Goal: Information Seeking & Learning: Understand process/instructions

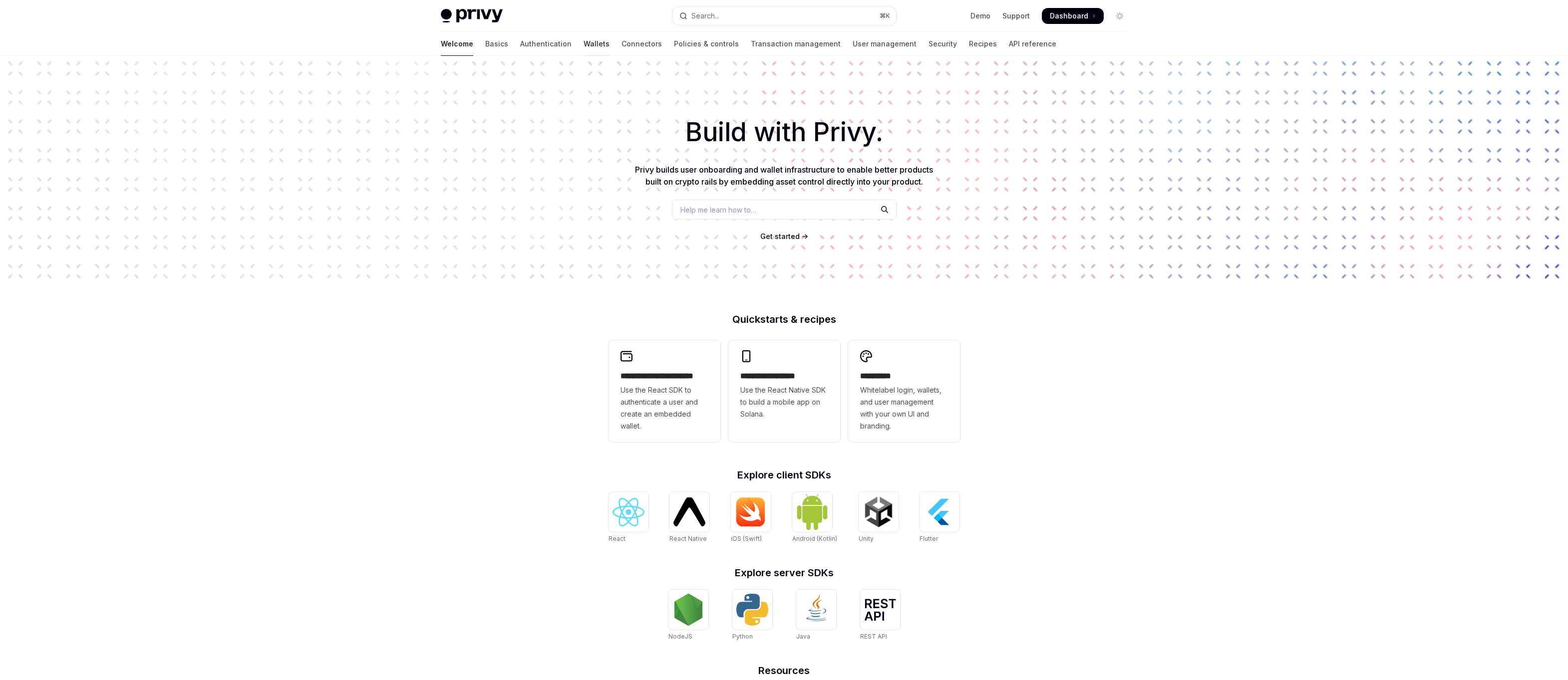
click at [583, 45] on link "Wallets" at bounding box center [597, 43] width 26 height 24
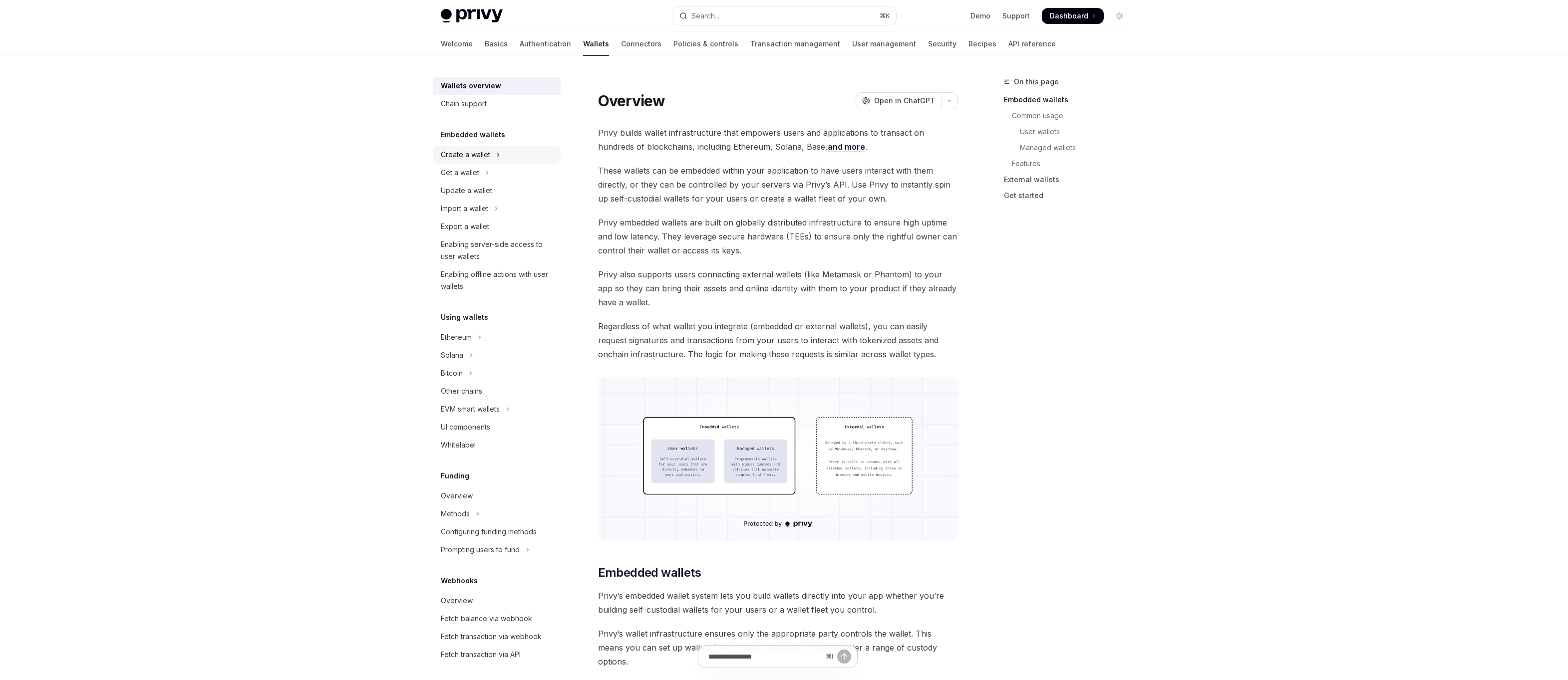
click at [453, 152] on div "Create a wallet" at bounding box center [466, 155] width 49 height 12
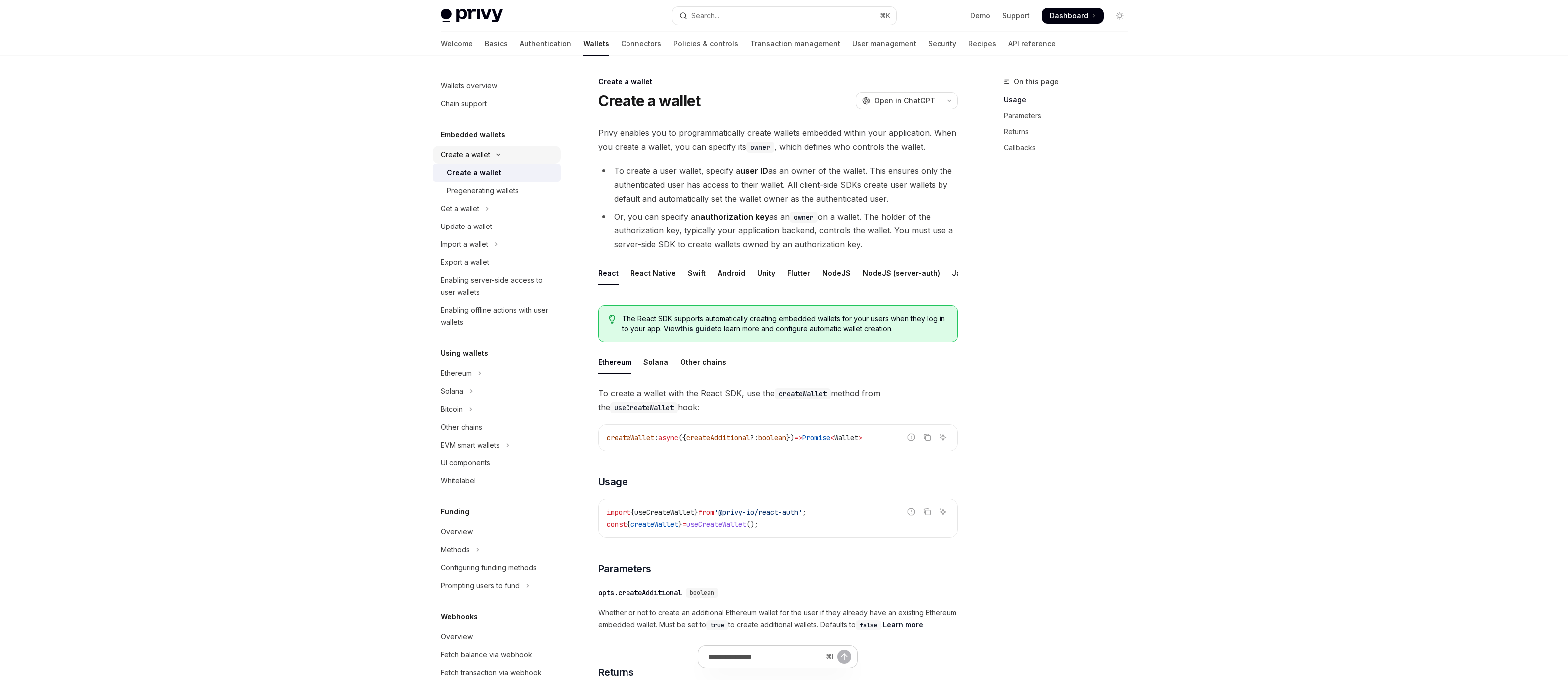
click at [461, 158] on div "Create a wallet" at bounding box center [466, 155] width 49 height 12
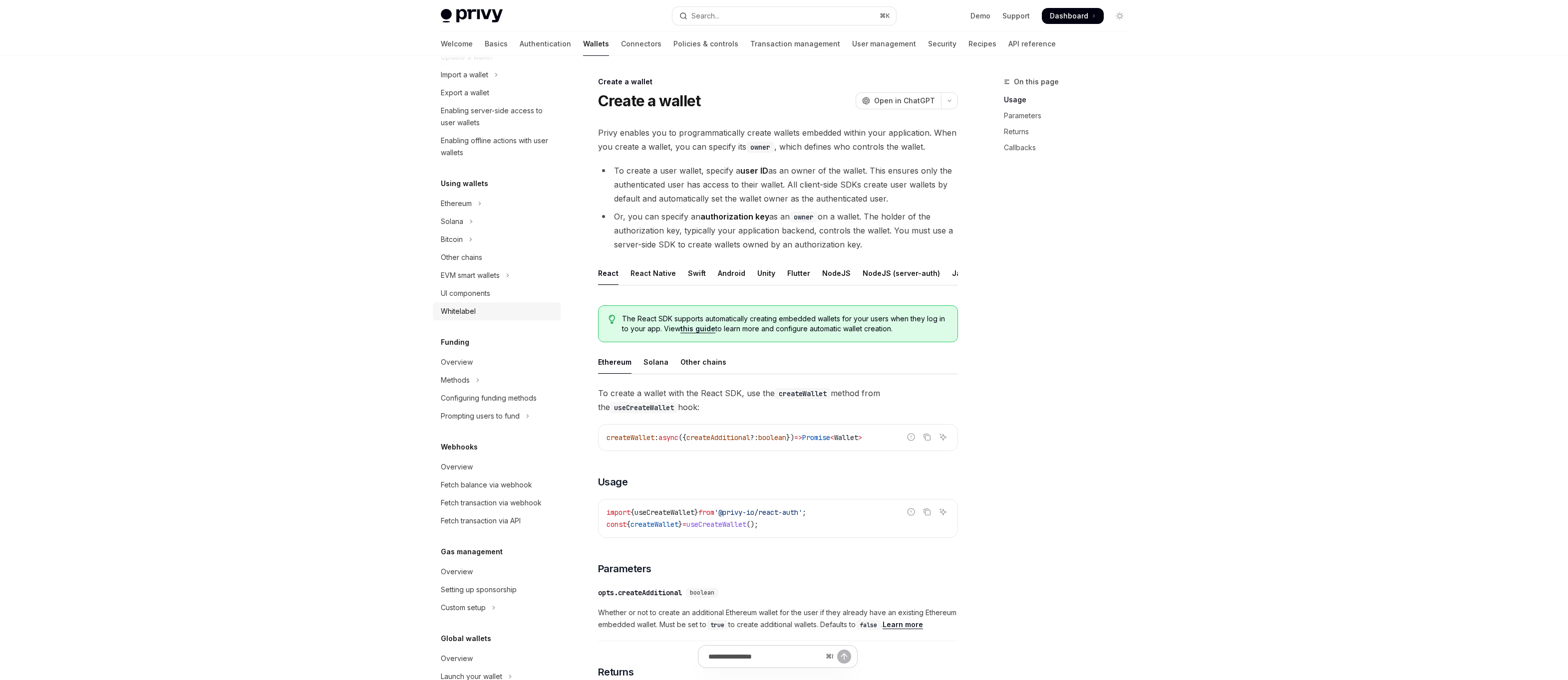
scroll to position [139, 0]
click at [484, 267] on div "EVM smart wallets" at bounding box center [471, 270] width 59 height 12
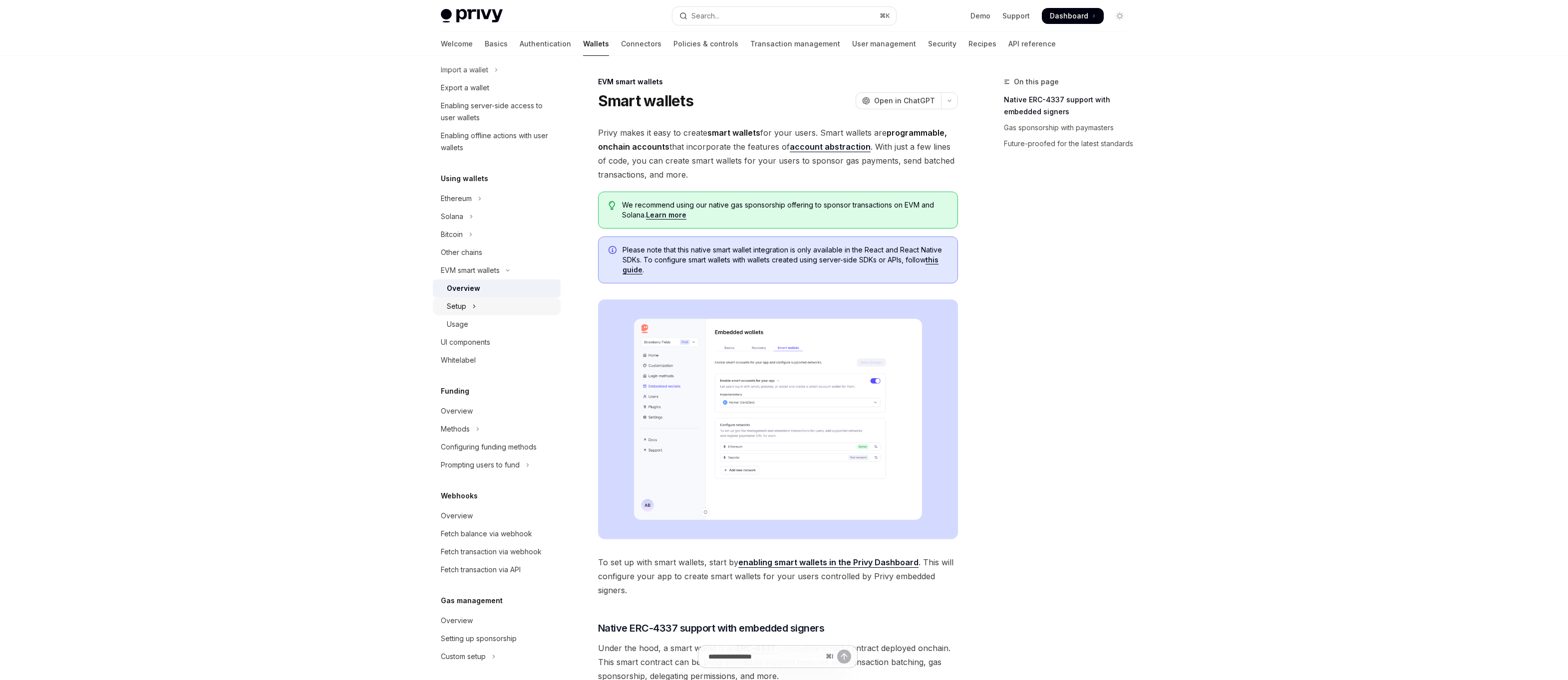
click at [471, 300] on button "Setup" at bounding box center [497, 307] width 128 height 18
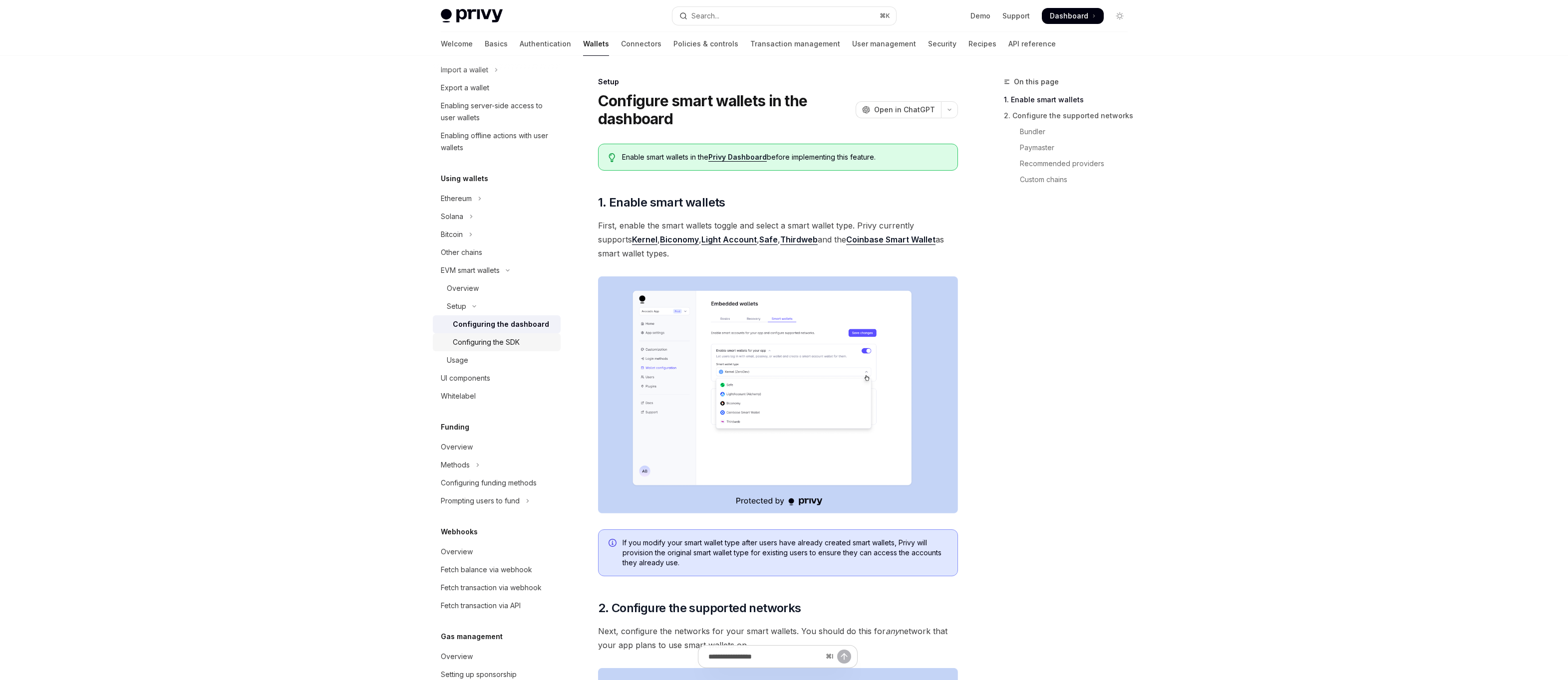
click at [533, 345] on div "Configuring the SDK" at bounding box center [503, 342] width 101 height 12
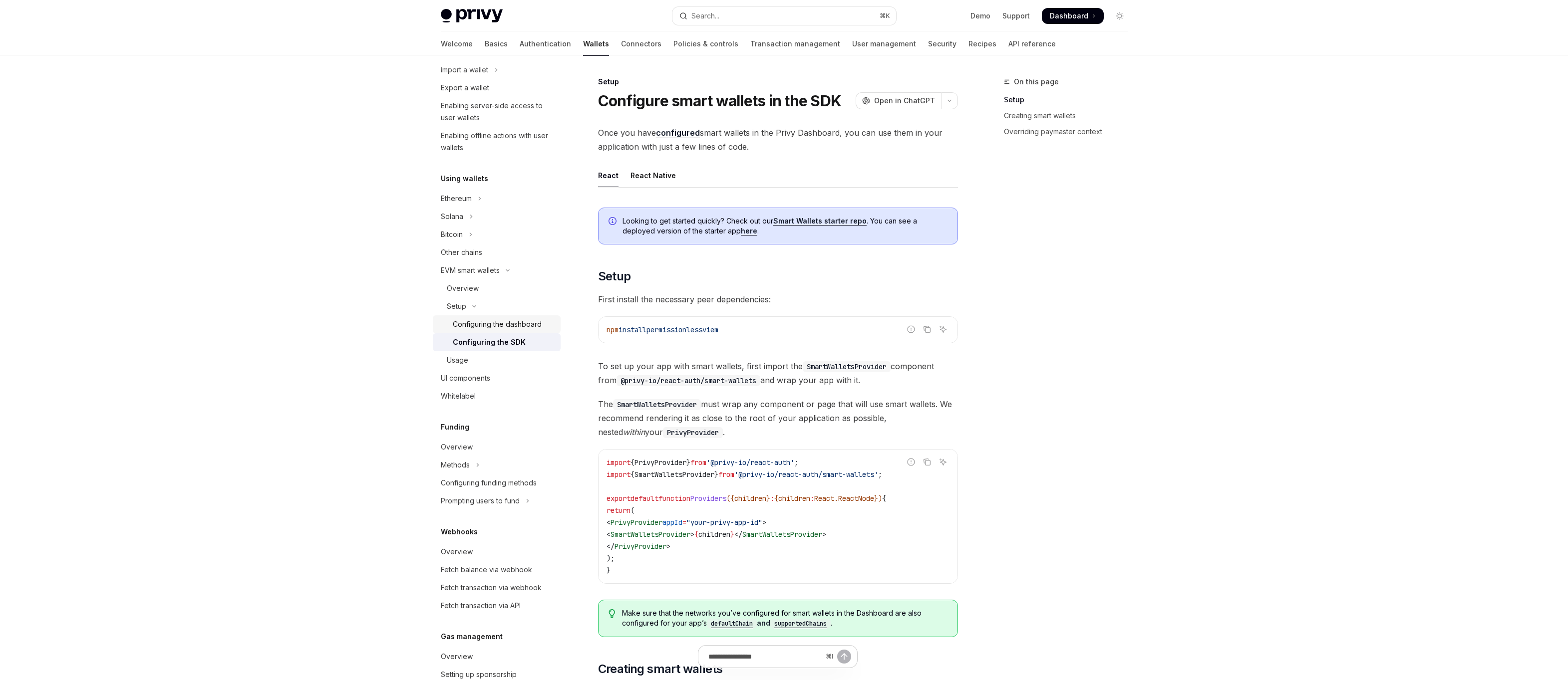
click at [509, 327] on div "Configuring the dashboard" at bounding box center [497, 324] width 89 height 12
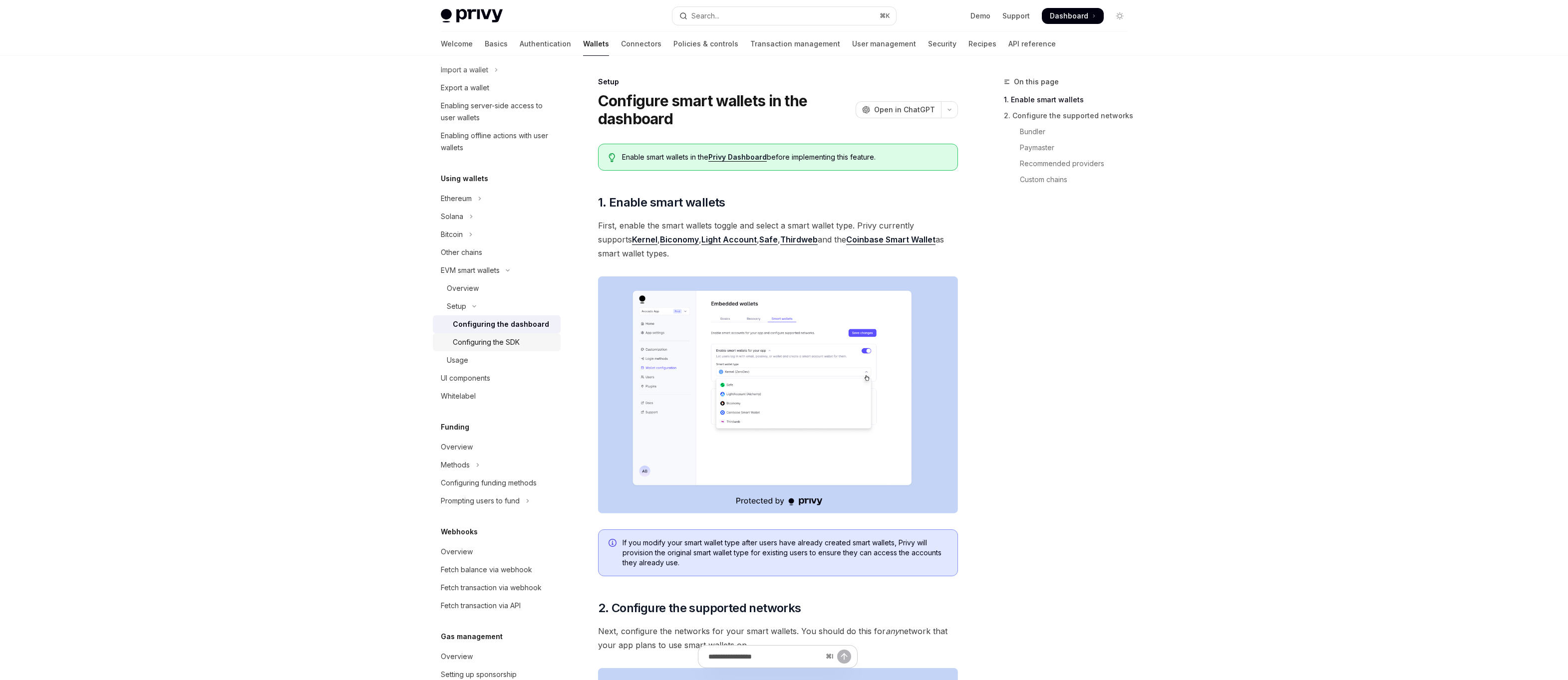
click at [503, 336] on div "Configuring the SDK" at bounding box center [486, 342] width 67 height 12
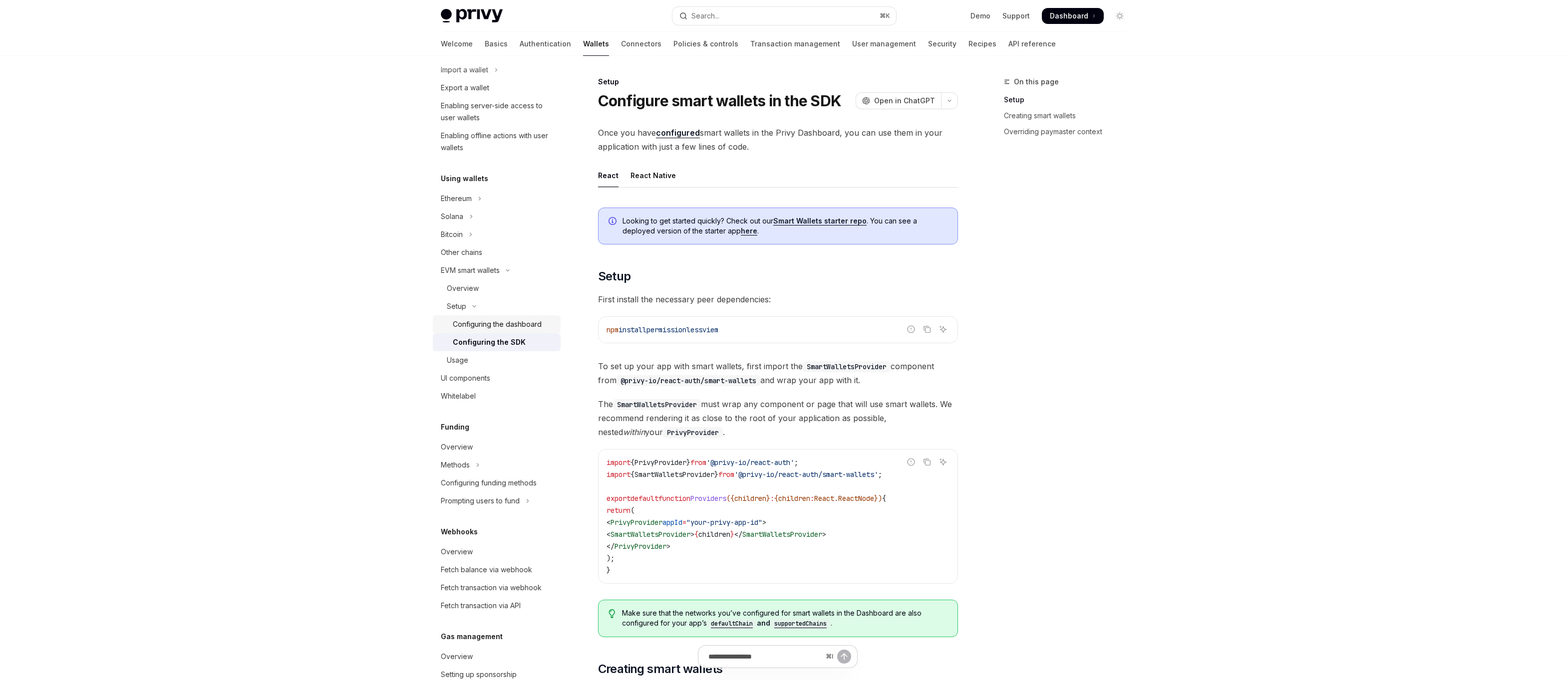
click at [507, 324] on div "Configuring the dashboard" at bounding box center [497, 324] width 89 height 12
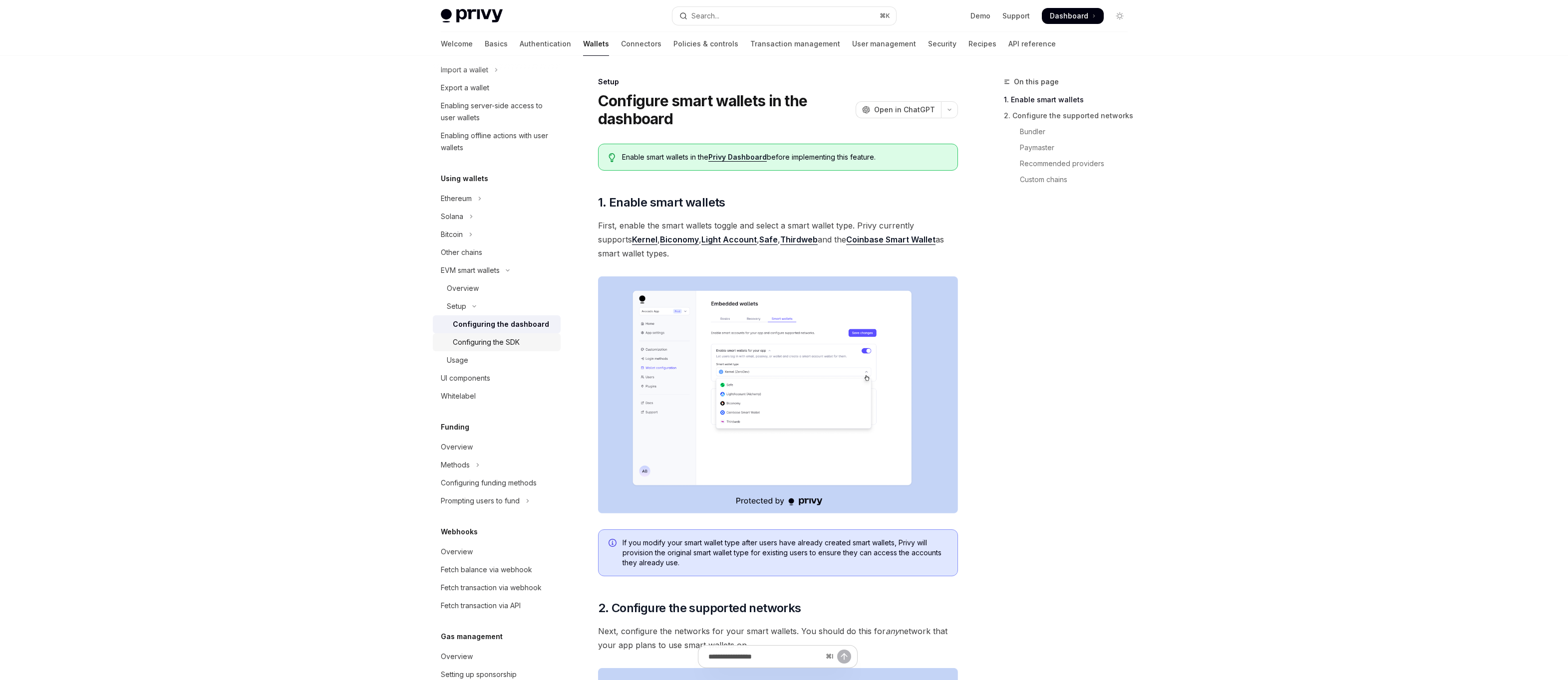
click at [499, 341] on div "Configuring the SDK" at bounding box center [486, 342] width 67 height 12
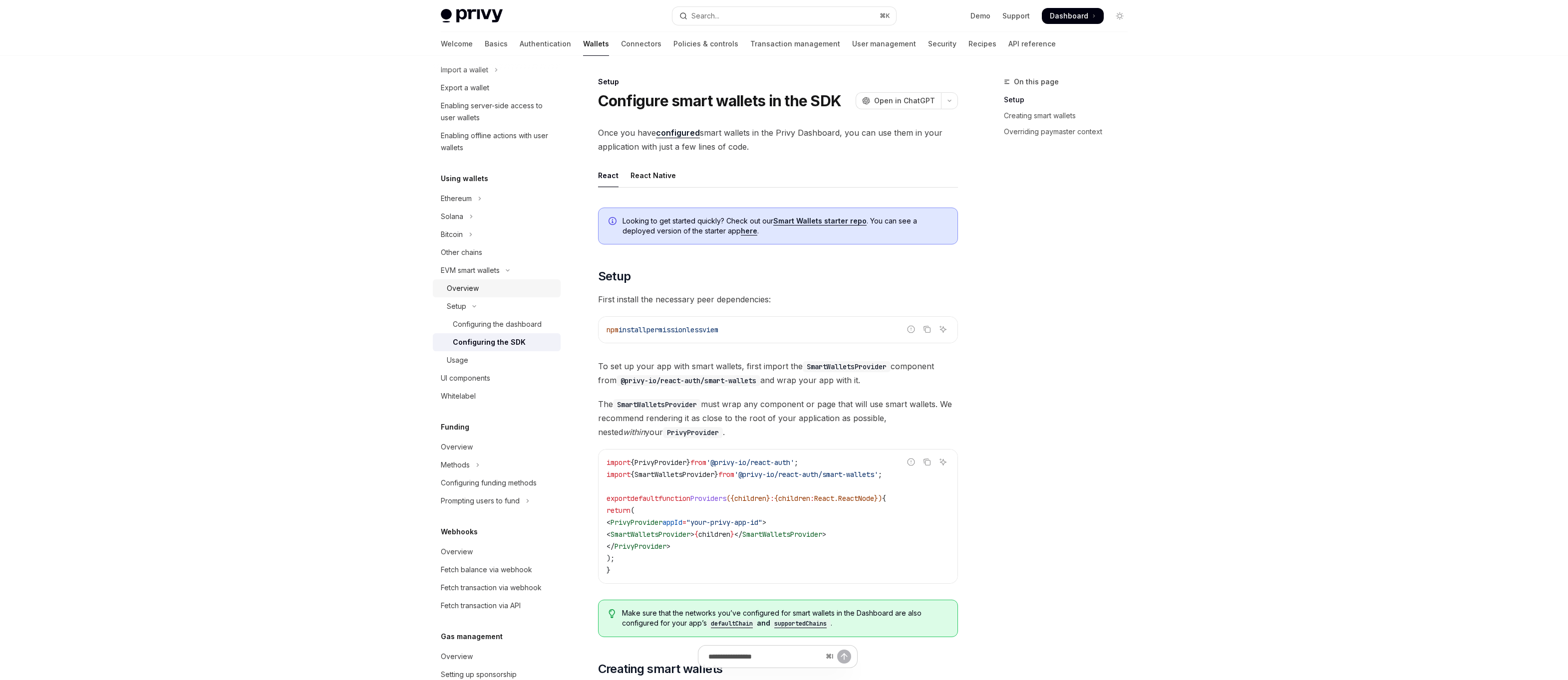
click at [467, 292] on div "Overview" at bounding box center [462, 288] width 32 height 12
type textarea "*"
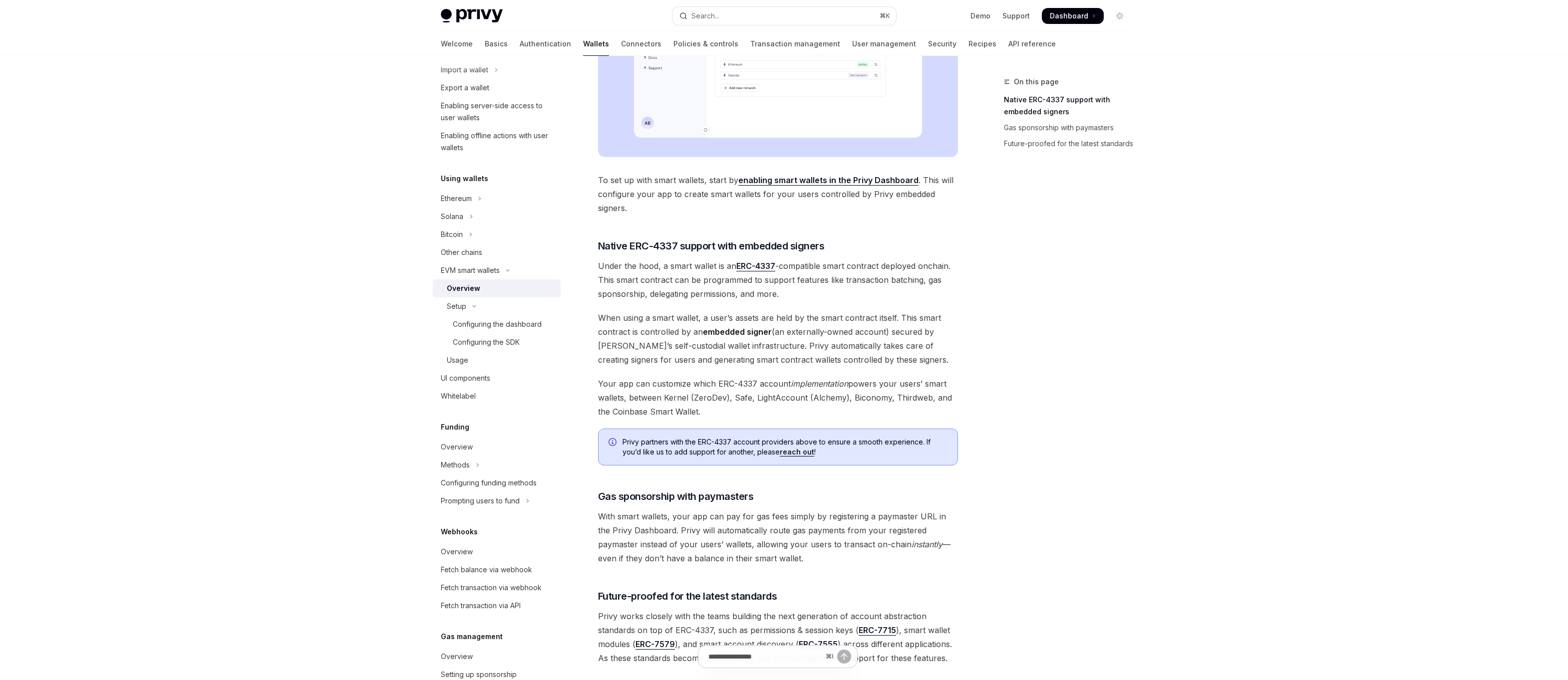
scroll to position [529, 0]
